Goal: Information Seeking & Learning: Learn about a topic

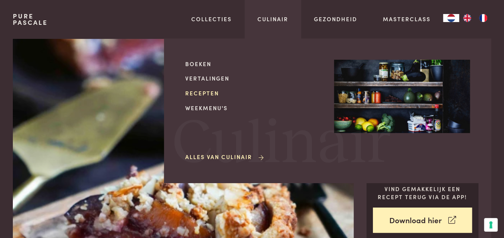
click at [213, 91] on link "Recepten" at bounding box center [253, 93] width 136 height 8
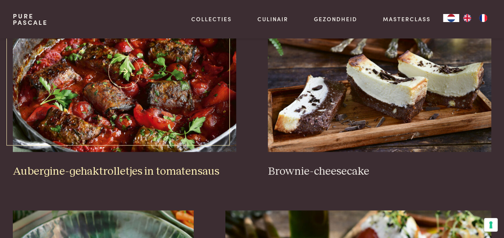
scroll to position [321, 0]
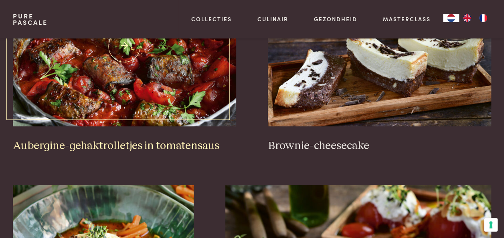
click at [173, 139] on h3 "Aubergine-gehaktrolletjes in tomatensaus" at bounding box center [124, 146] width 223 height 14
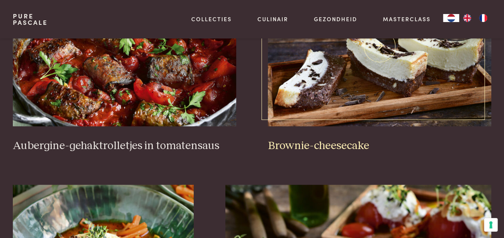
click at [343, 139] on h3 "Brownie-cheesecake" at bounding box center [379, 146] width 223 height 14
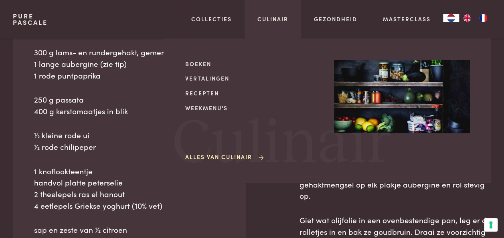
scroll to position [80, 0]
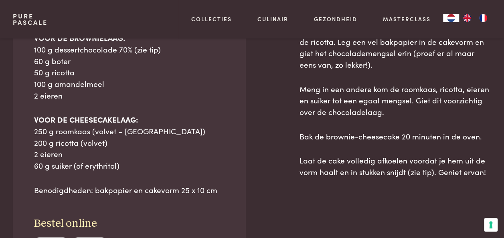
scroll to position [401, 0]
